Goal: Navigation & Orientation: Understand site structure

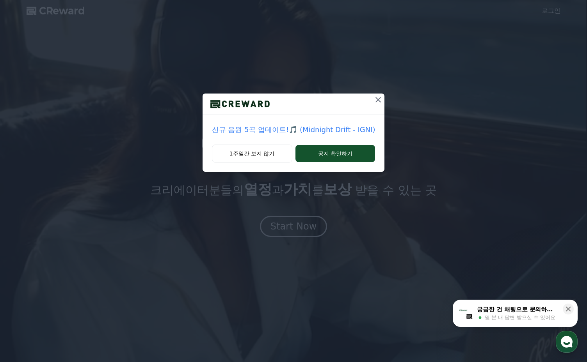
click at [375, 101] on icon at bounding box center [377, 99] width 5 height 5
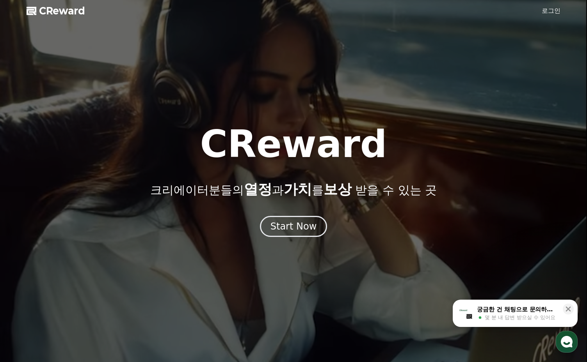
click at [59, 15] on span "CReward" at bounding box center [62, 11] width 46 height 12
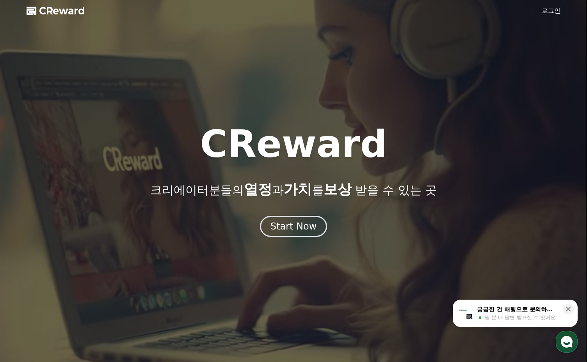
scroll to position [163, 0]
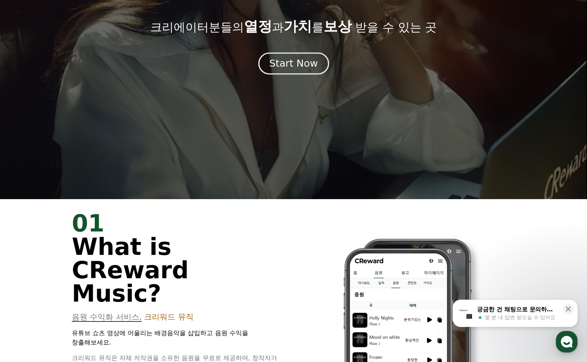
click at [300, 56] on button "Start Now" at bounding box center [293, 63] width 71 height 22
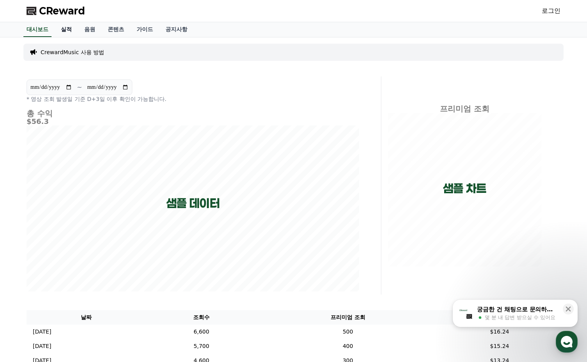
click at [68, 27] on link "실적" at bounding box center [66, 29] width 23 height 15
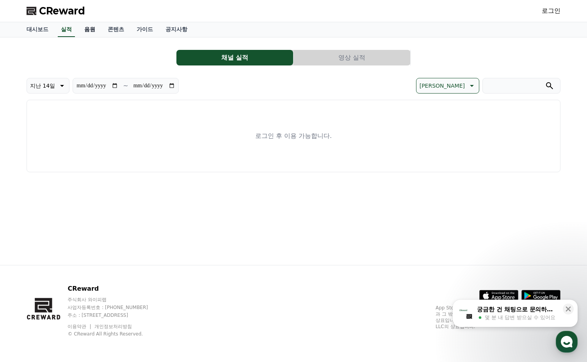
click at [79, 27] on link "음원" at bounding box center [89, 29] width 23 height 15
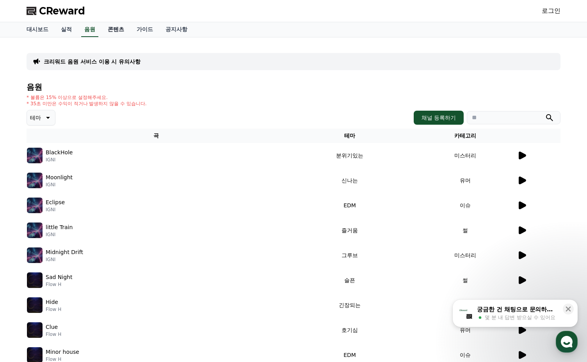
click at [101, 27] on link "콘텐츠" at bounding box center [115, 29] width 29 height 15
click at [140, 27] on link "가이드" at bounding box center [144, 29] width 29 height 15
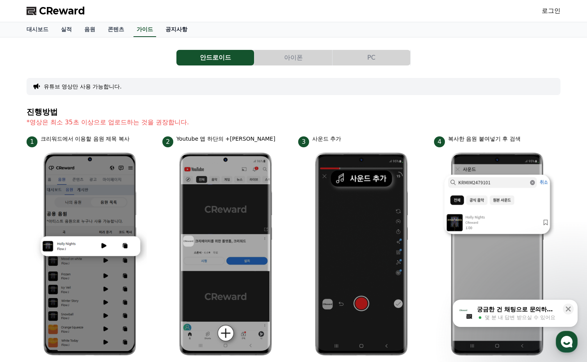
click at [166, 28] on link "공지사항" at bounding box center [176, 29] width 34 height 15
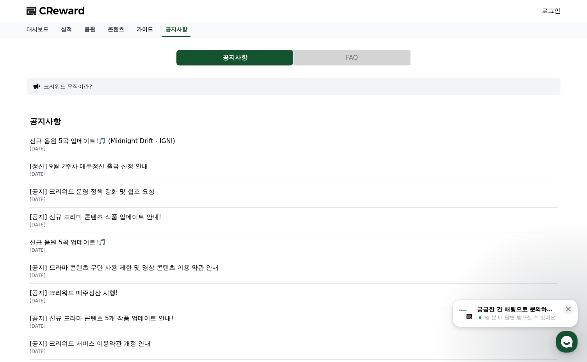
click at [130, 30] on link "가이드" at bounding box center [144, 29] width 29 height 15
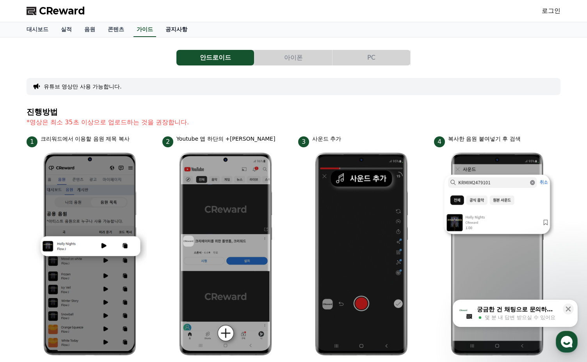
click at [160, 28] on link "공지사항" at bounding box center [176, 29] width 34 height 15
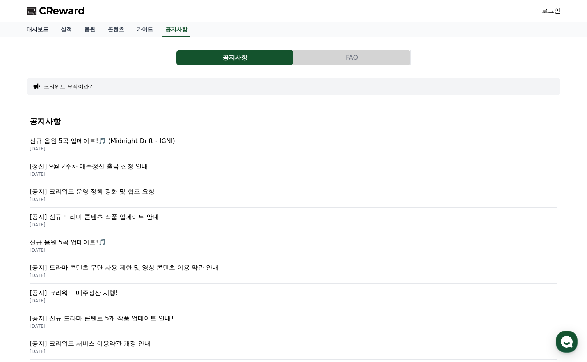
click at [41, 33] on link "대시보드" at bounding box center [37, 29] width 34 height 15
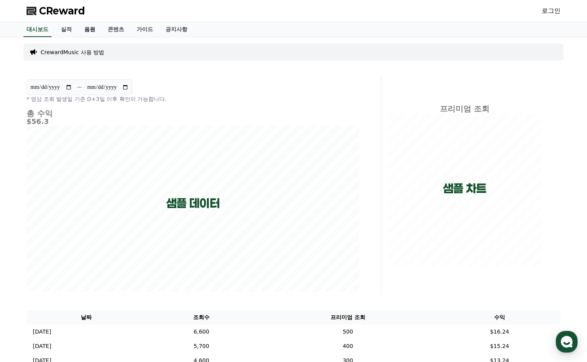
click at [87, 28] on link "음원" at bounding box center [89, 29] width 23 height 15
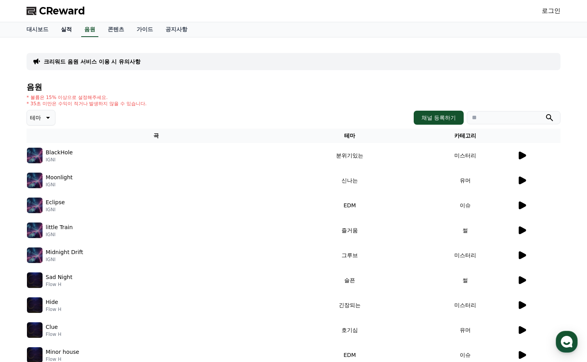
click at [71, 28] on link "실적" at bounding box center [66, 29] width 23 height 15
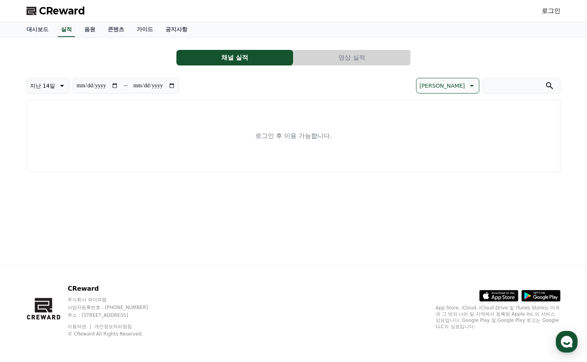
click at [91, 38] on div "**********" at bounding box center [293, 151] width 546 height 228
click at [102, 30] on link "콘텐츠" at bounding box center [115, 29] width 29 height 15
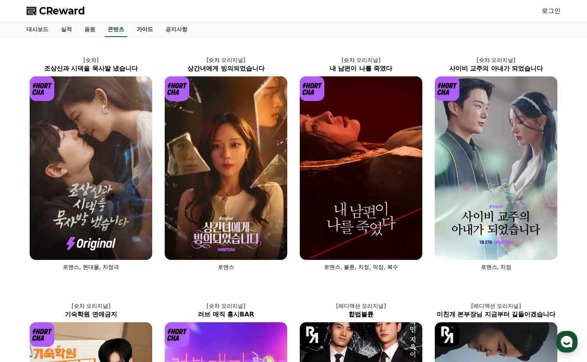
click at [130, 30] on link "가이드" at bounding box center [144, 29] width 29 height 15
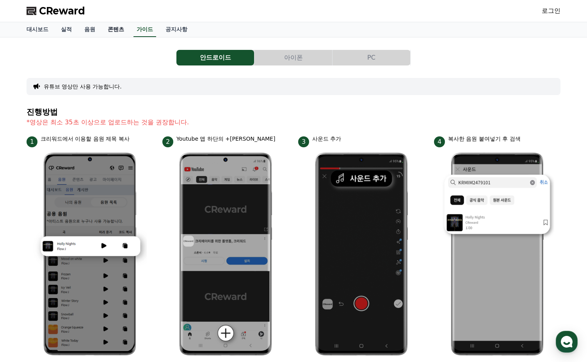
click at [119, 30] on link "콘텐츠" at bounding box center [115, 29] width 29 height 15
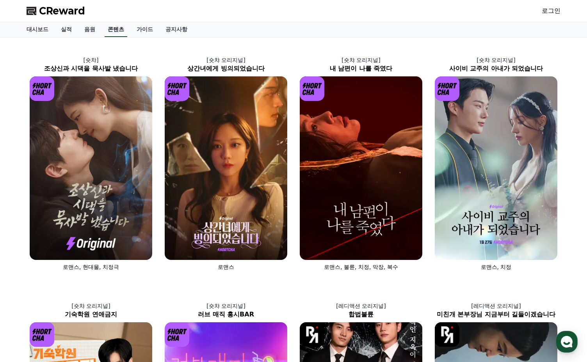
click at [105, 30] on link "콘텐츠" at bounding box center [116, 29] width 23 height 15
